Goal: Check status: Check status

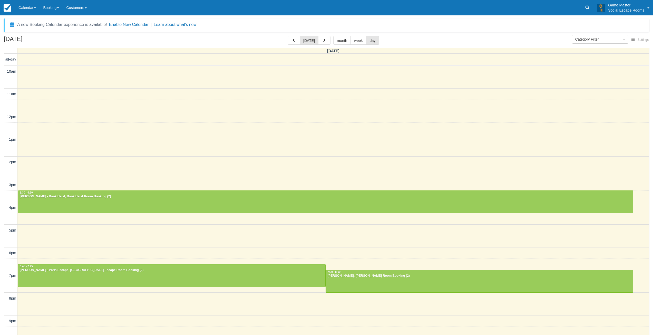
select select
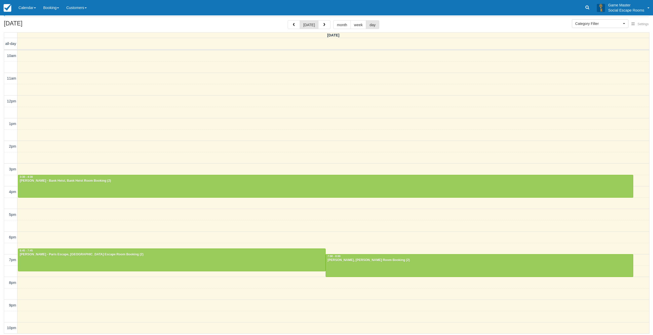
scroll to position [1, 0]
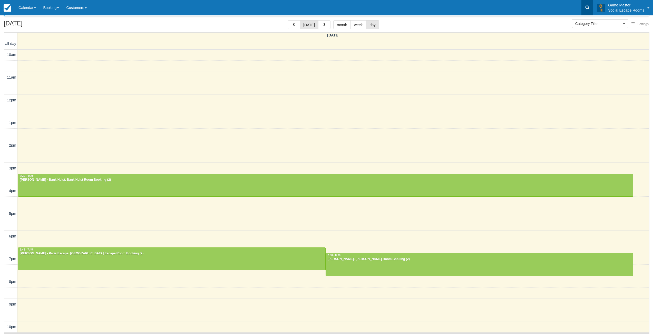
click at [584, 10] on link at bounding box center [587, 7] width 12 height 15
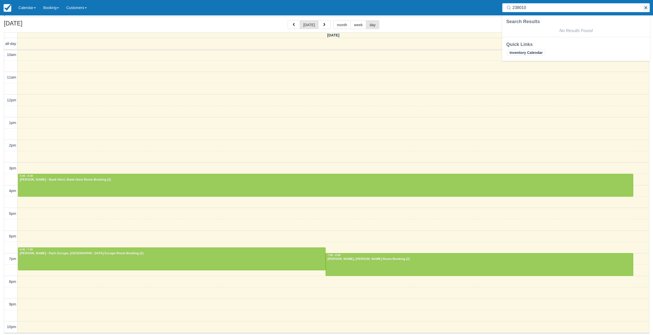
type input "238010"
click at [644, 10] on button "button" at bounding box center [645, 8] width 6 height 6
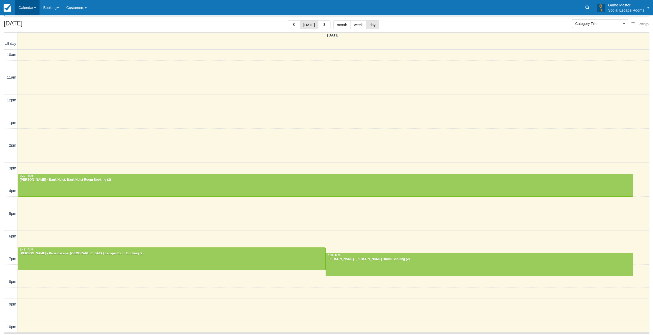
click at [30, 12] on link "Calendar" at bounding box center [27, 7] width 25 height 15
click at [28, 66] on link "Day" at bounding box center [35, 70] width 41 height 11
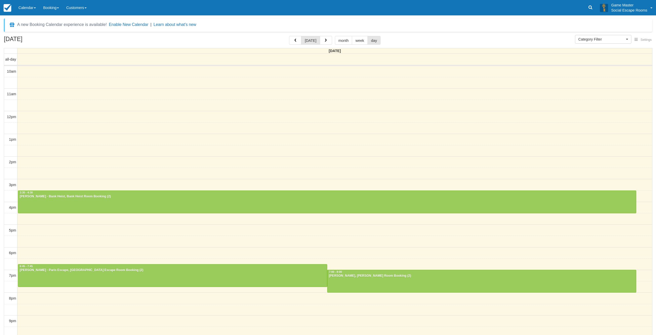
select select
